Goal: Transaction & Acquisition: Purchase product/service

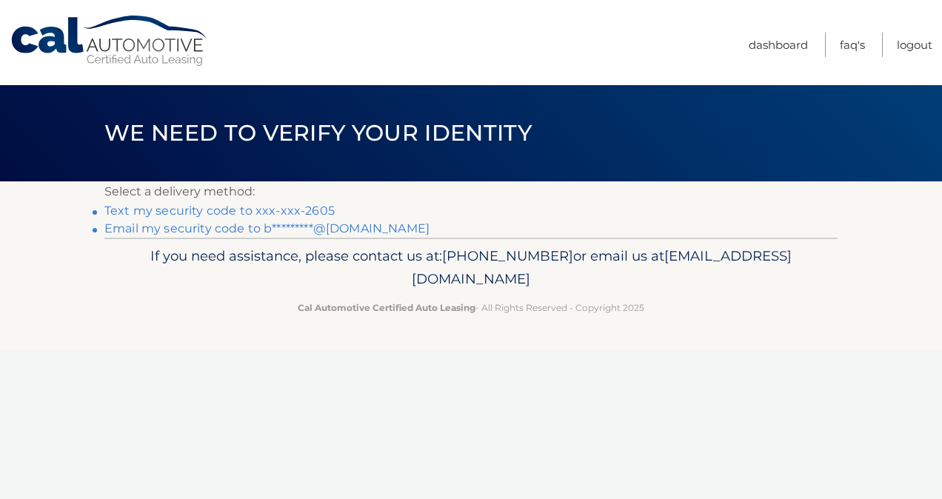
click at [181, 209] on link "Text my security code to xxx-xxx-2605" at bounding box center [219, 211] width 230 height 14
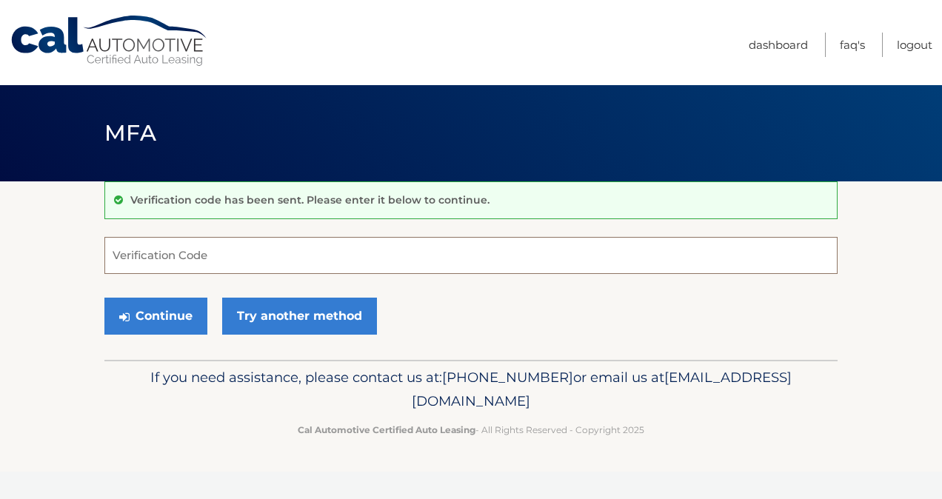
click at [160, 256] on input "Verification Code" at bounding box center [470, 255] width 733 height 37
type input "746957"
click at [104, 298] on button "Continue" at bounding box center [155, 316] width 103 height 37
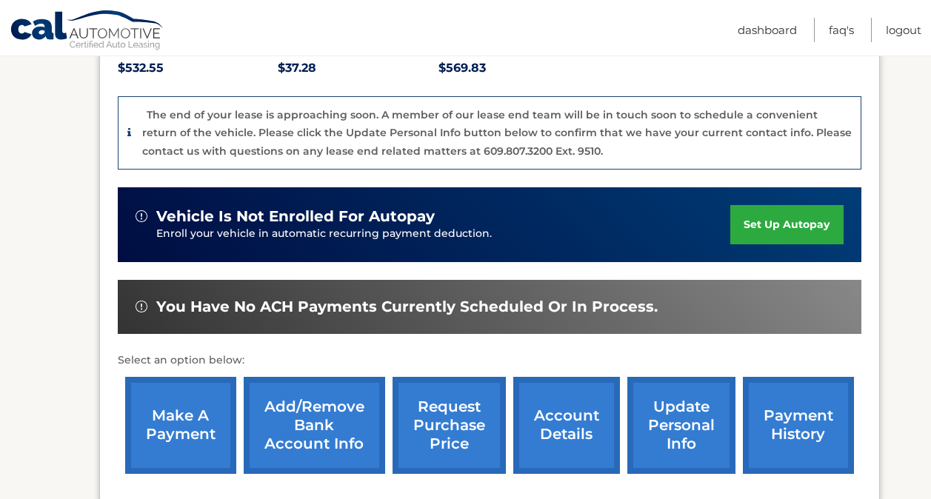
scroll to position [354, 0]
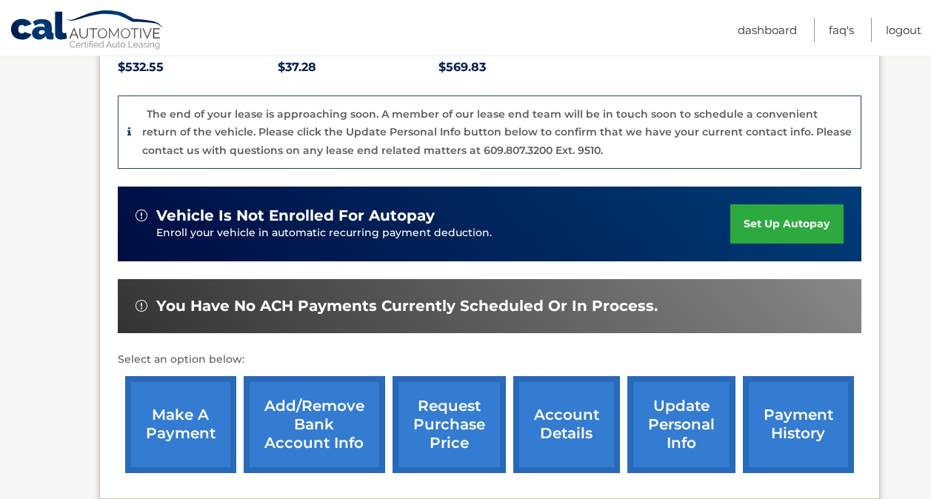
click at [175, 425] on link "make a payment" at bounding box center [180, 424] width 111 height 97
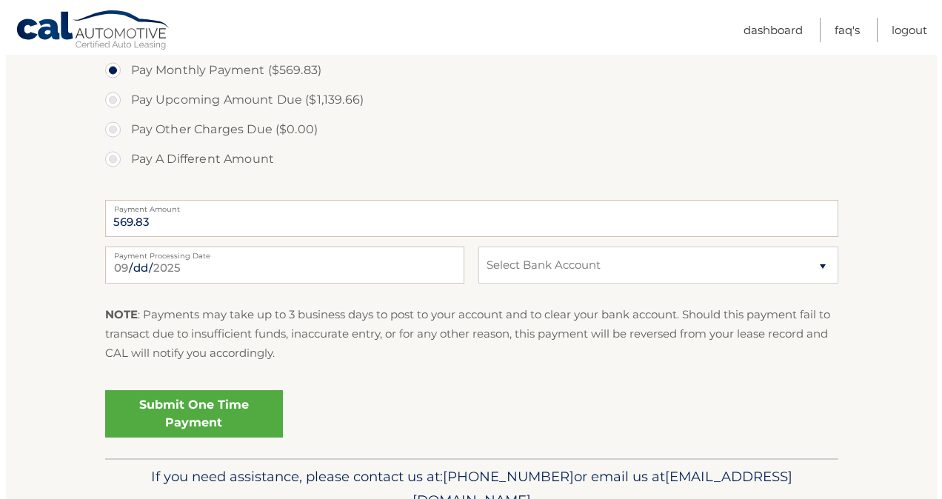
scroll to position [590, 0]
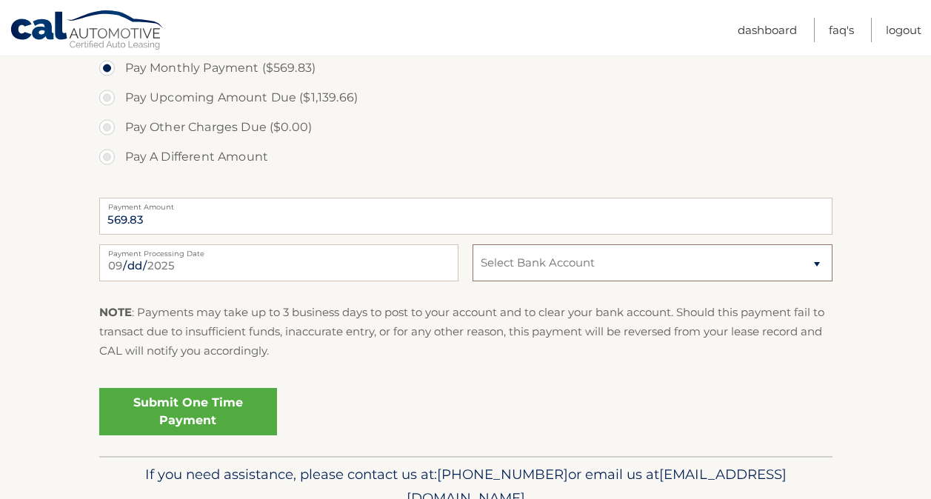
click at [620, 264] on select "Select Bank Account Checking PNC BANK, NA *****6516 Checking PNC BANK, NA *****…" at bounding box center [652, 262] width 359 height 37
select select "YWEwOTg4MWItYTU5MC00MWM3LThmYzgtOGVjZDI5ZWEwYWVj"
click at [473, 244] on select "Select Bank Account Checking PNC BANK, NA *****6516 Checking PNC BANK, NA *****…" at bounding box center [652, 262] width 359 height 37
click at [200, 416] on link "Submit One Time Payment" at bounding box center [188, 411] width 178 height 47
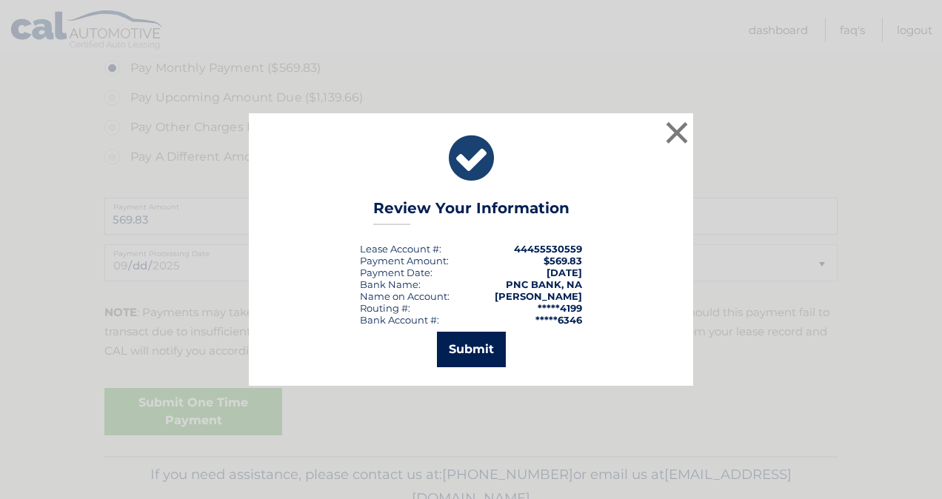
click at [469, 350] on button "Submit" at bounding box center [471, 350] width 69 height 36
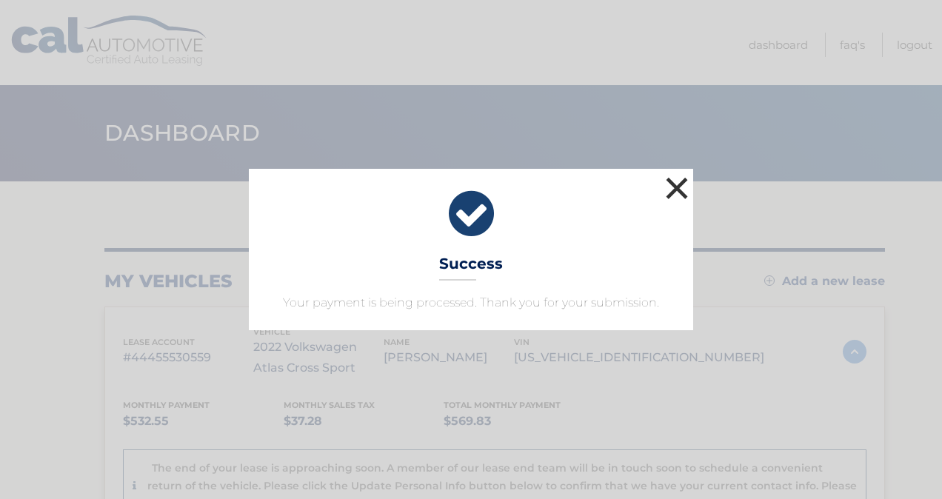
click at [679, 184] on button "×" at bounding box center [677, 188] width 30 height 30
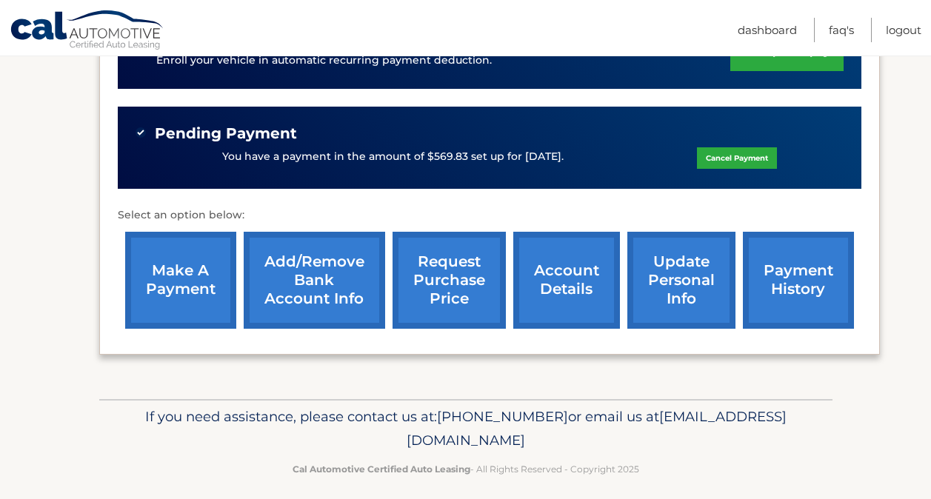
scroll to position [538, 0]
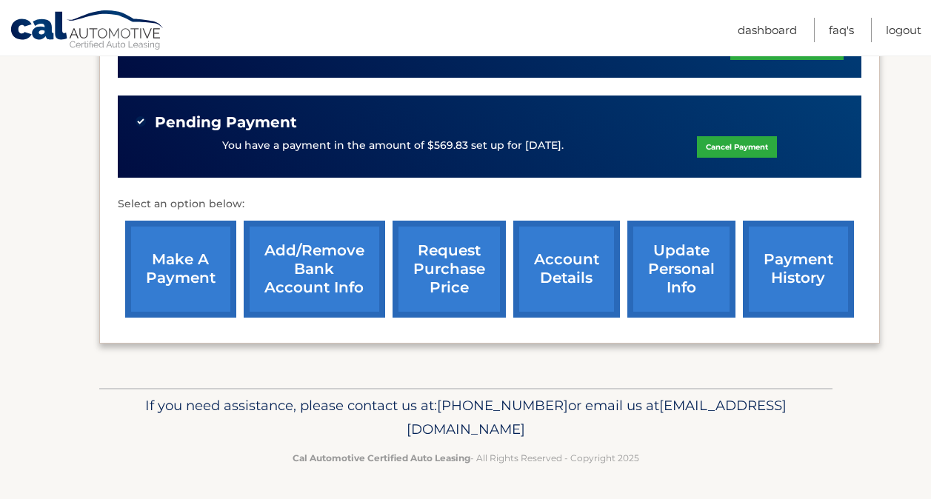
click at [565, 264] on link "account details" at bounding box center [566, 269] width 107 height 97
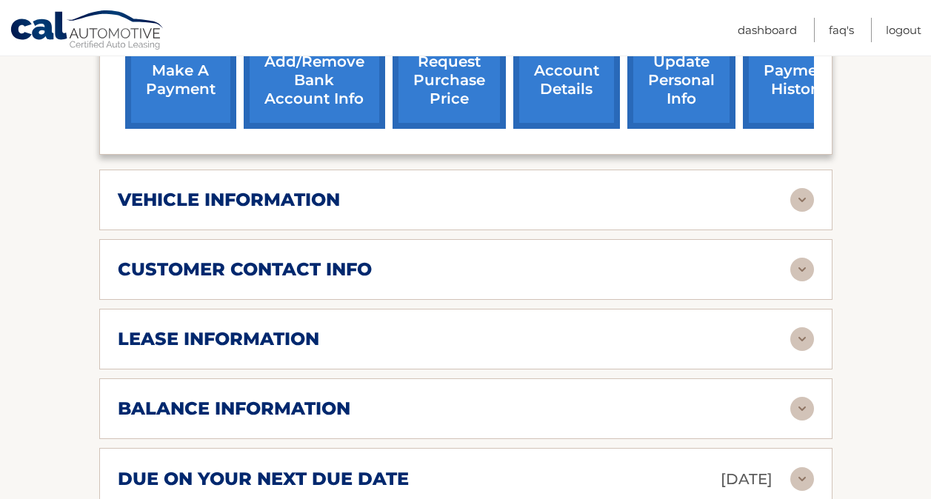
scroll to position [682, 0]
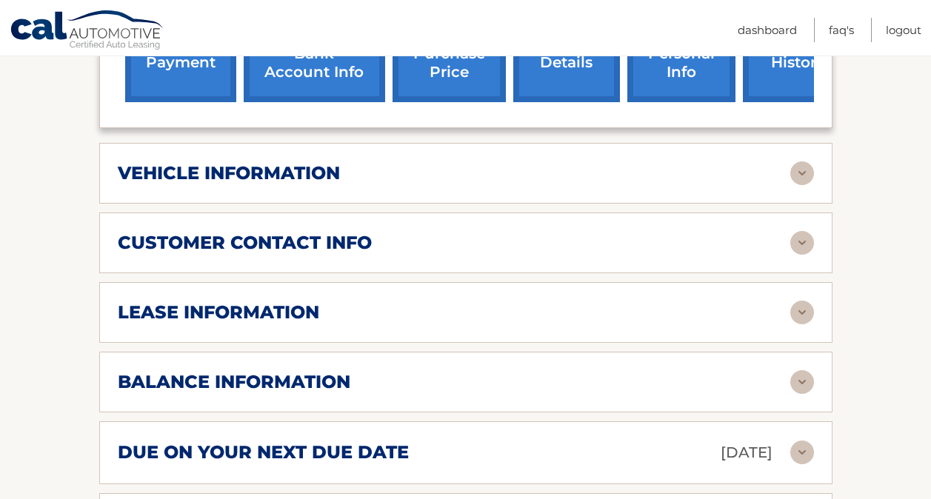
click at [247, 315] on h2 "lease information" at bounding box center [218, 312] width 201 height 22
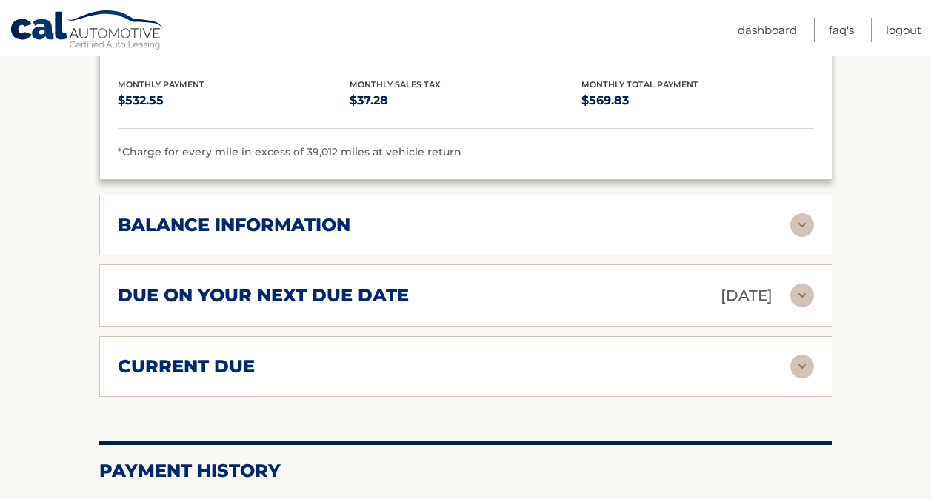
scroll to position [1126, 0]
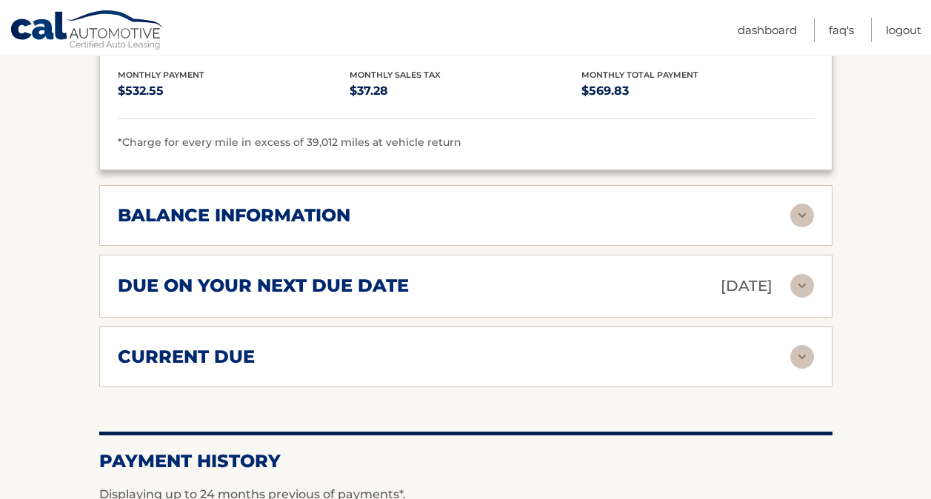
click at [794, 215] on img at bounding box center [802, 216] width 24 height 24
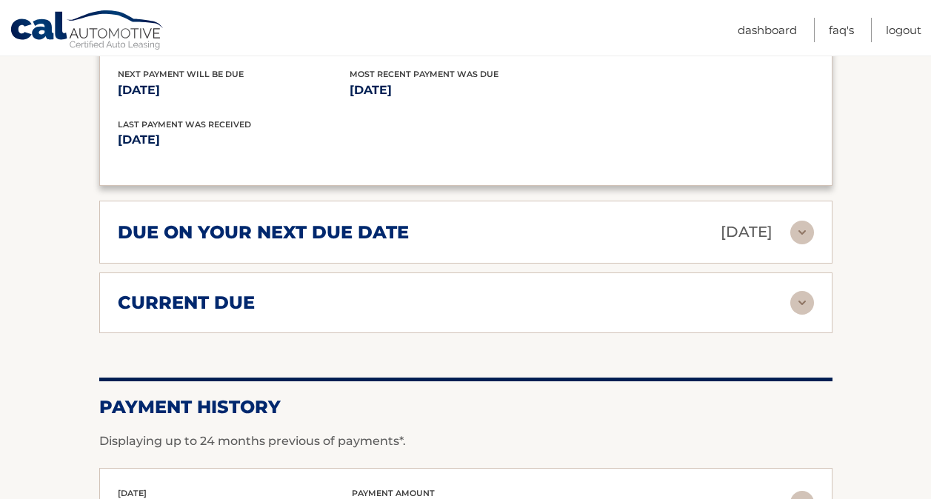
scroll to position [1363, 0]
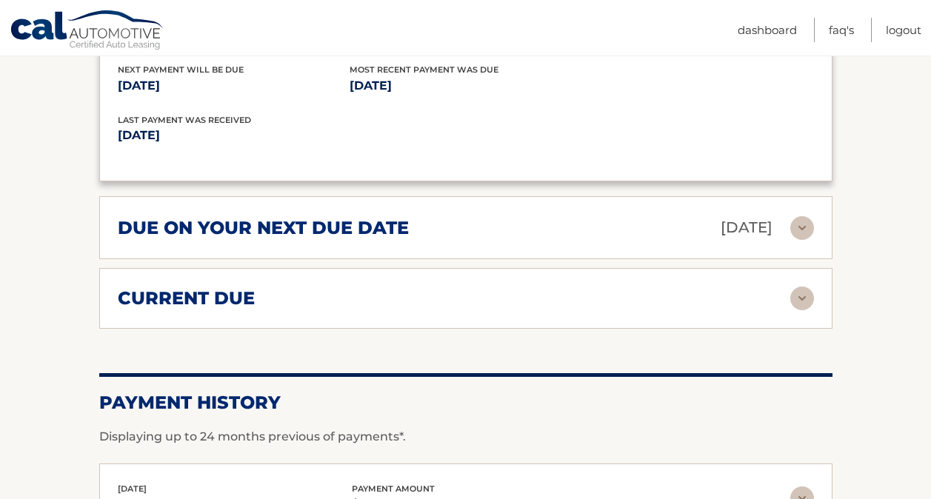
click at [803, 290] on img at bounding box center [802, 299] width 24 height 24
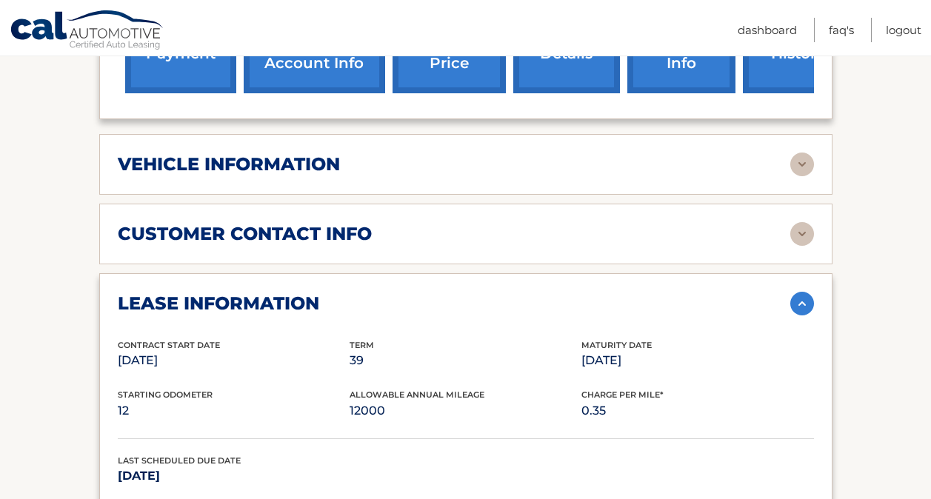
scroll to position [661, 0]
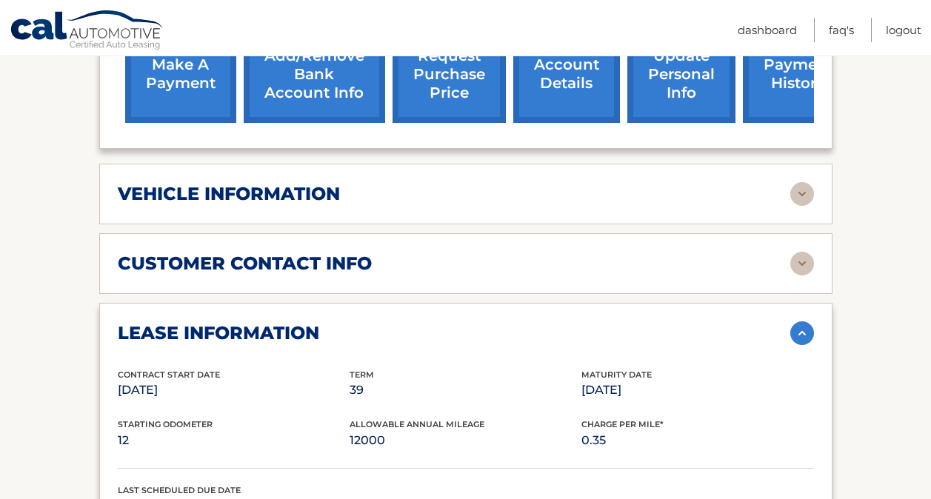
click at [798, 192] on img at bounding box center [802, 194] width 24 height 24
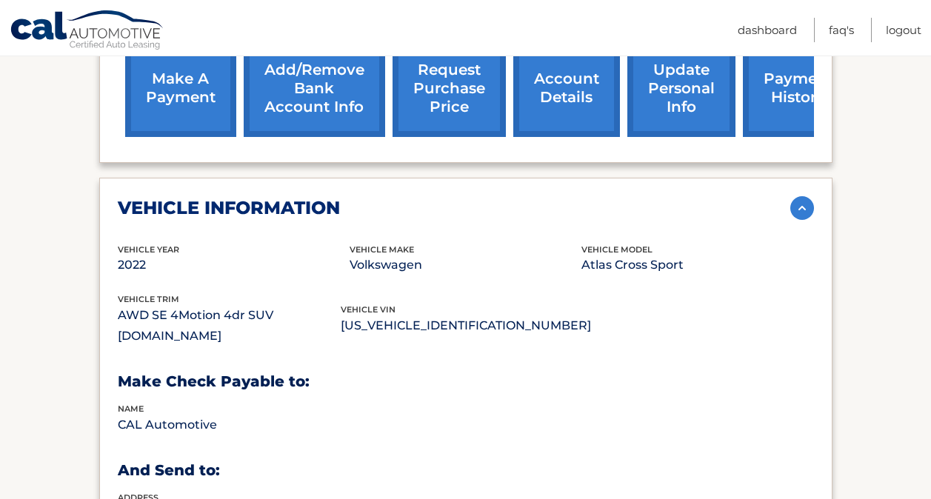
scroll to position [602, 0]
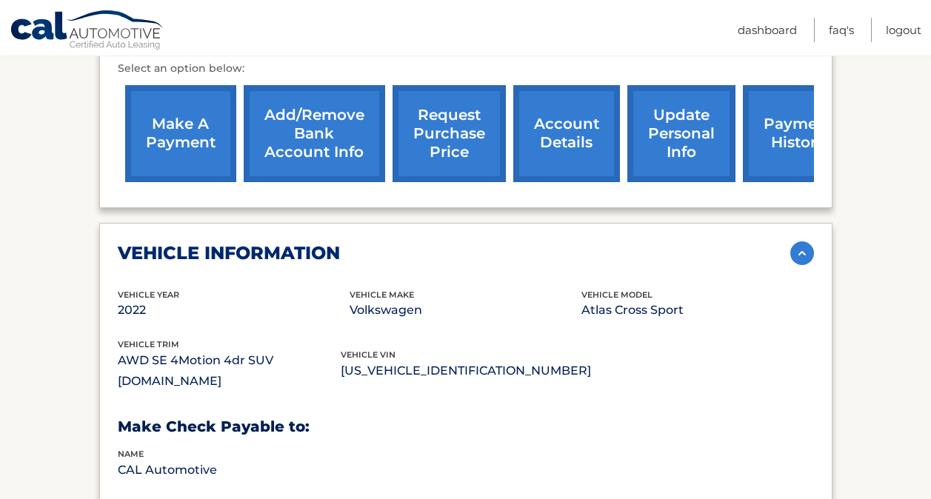
click at [800, 251] on img at bounding box center [802, 253] width 24 height 24
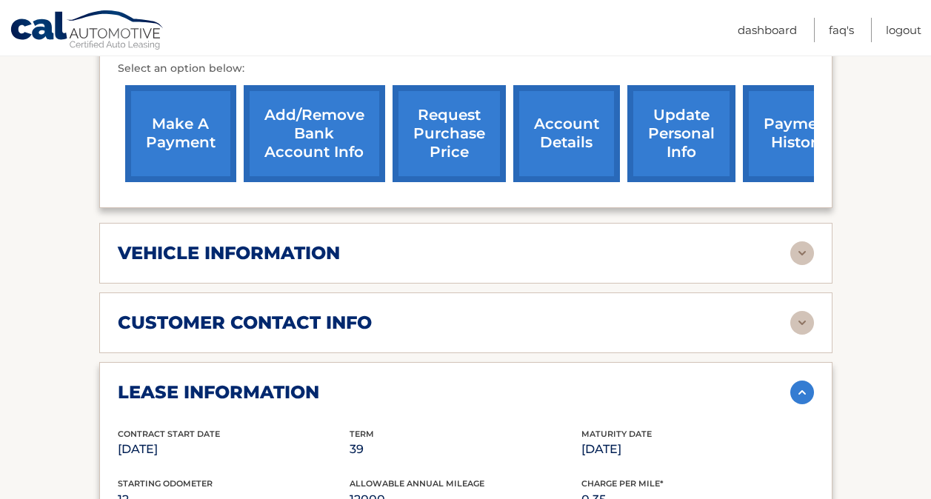
click at [802, 390] on img at bounding box center [802, 393] width 24 height 24
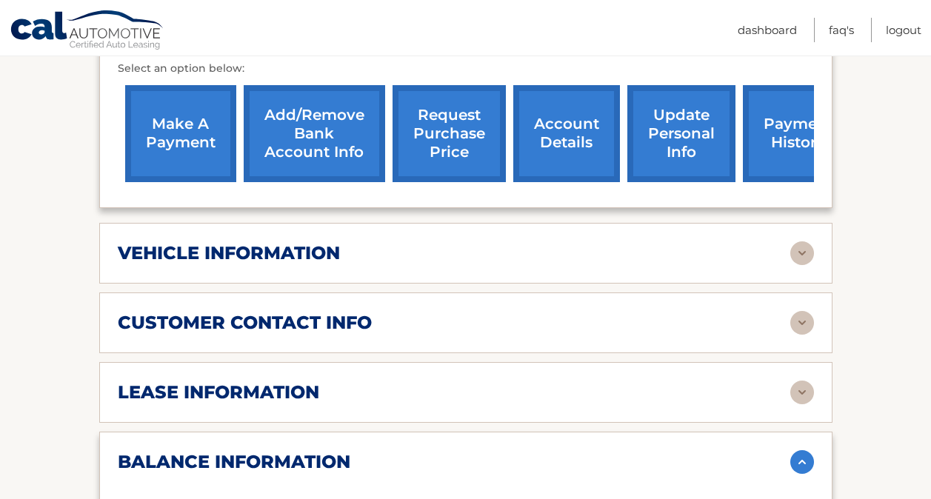
click at [449, 131] on link "request purchase price" at bounding box center [449, 133] width 113 height 97
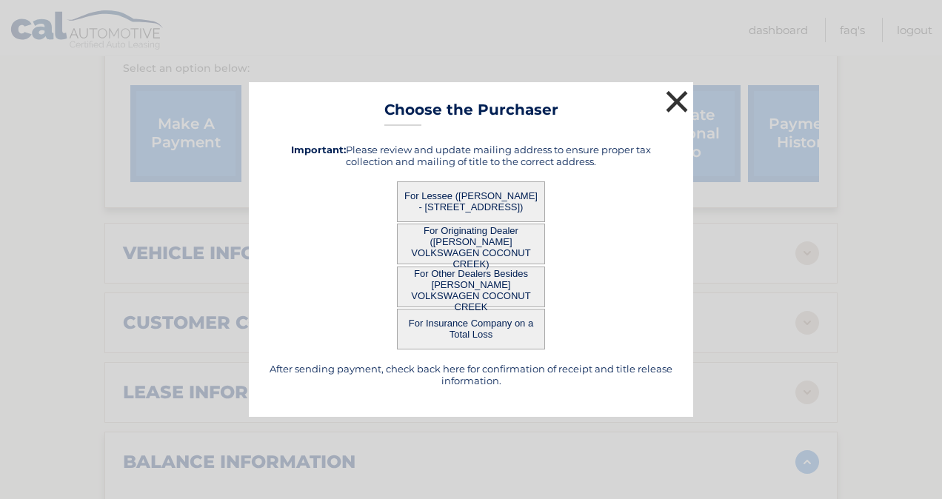
click at [678, 103] on button "×" at bounding box center [677, 102] width 30 height 30
